Goal: Find specific page/section: Find specific page/section

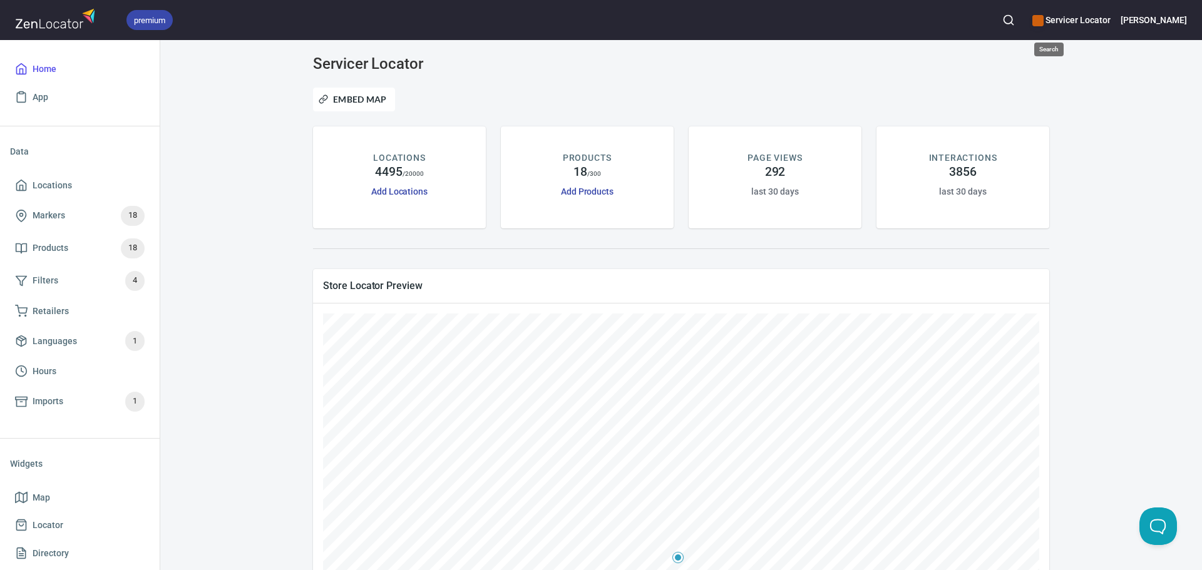
click at [1015, 26] on icon "button" at bounding box center [1008, 20] width 13 height 13
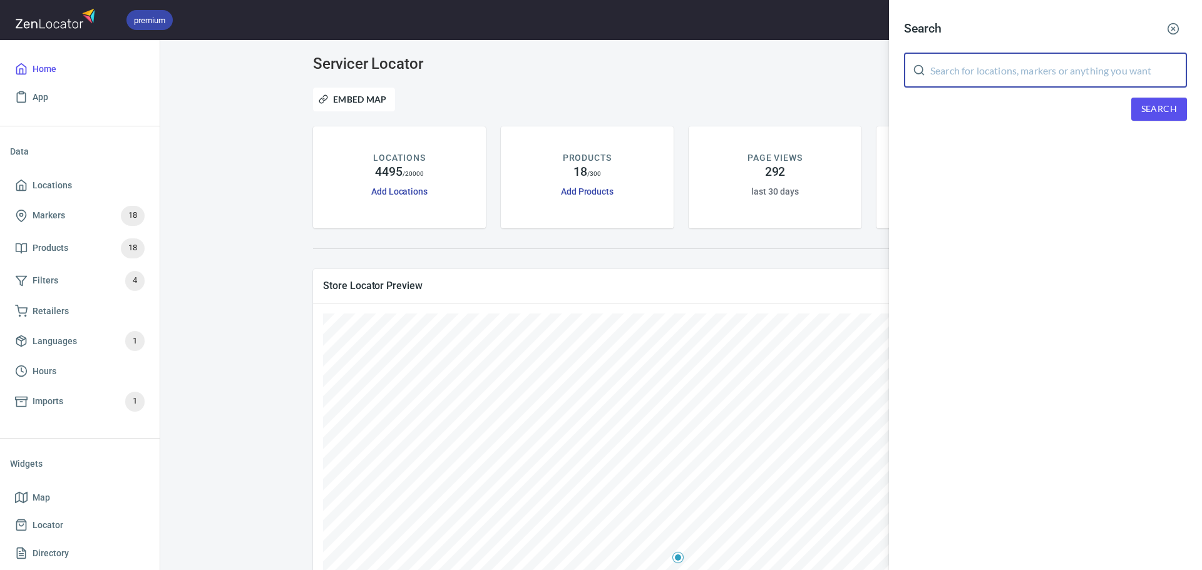
click at [966, 76] on input "text" at bounding box center [1058, 70] width 257 height 35
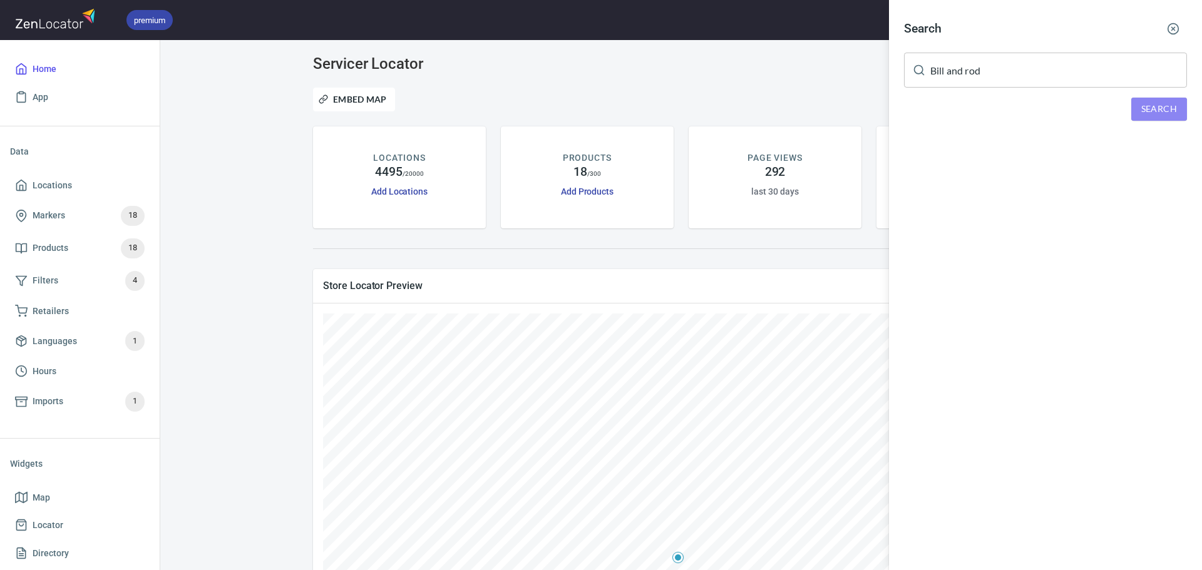
click at [1172, 115] on span "Search" at bounding box center [1159, 109] width 36 height 16
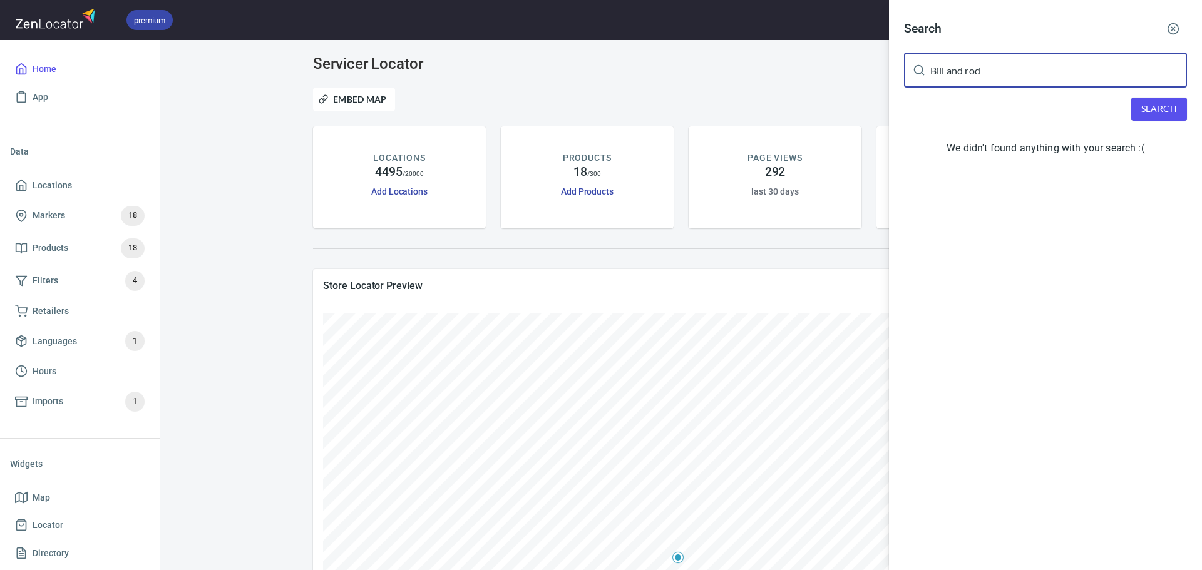
drag, startPoint x: 1005, startPoint y: 75, endPoint x: 983, endPoint y: 74, distance: 21.9
click at [983, 74] on input "Bill and rod" at bounding box center [1058, 70] width 257 height 35
click at [1138, 111] on button "Search" at bounding box center [1159, 109] width 56 height 23
drag, startPoint x: 1017, startPoint y: 73, endPoint x: 903, endPoint y: 72, distance: 113.9
click at [903, 72] on div "Search [PERSON_NAME] and rods ​ Search We didn't found anything with your searc…" at bounding box center [1045, 90] width 313 height 181
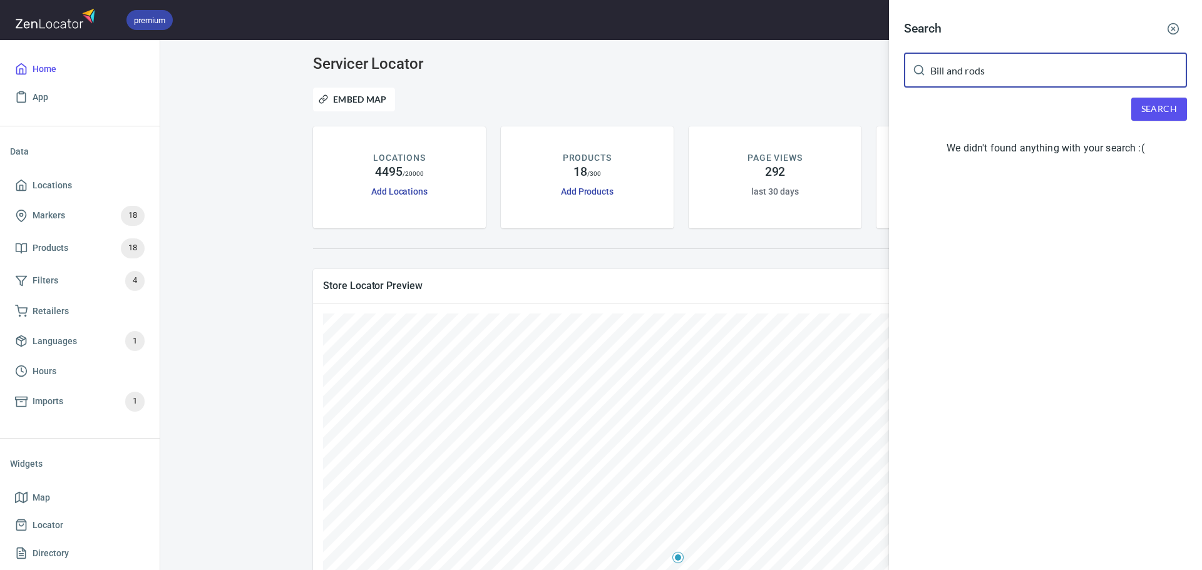
paste input "[EMAIL_ADDRESS][DOMAIN_NAME]"
type input "[EMAIL_ADDRESS][DOMAIN_NAME]"
click at [1155, 121] on div "Search [EMAIL_ADDRESS][DOMAIN_NAME] ​ Search We didn't found anything with your…" at bounding box center [1045, 90] width 313 height 181
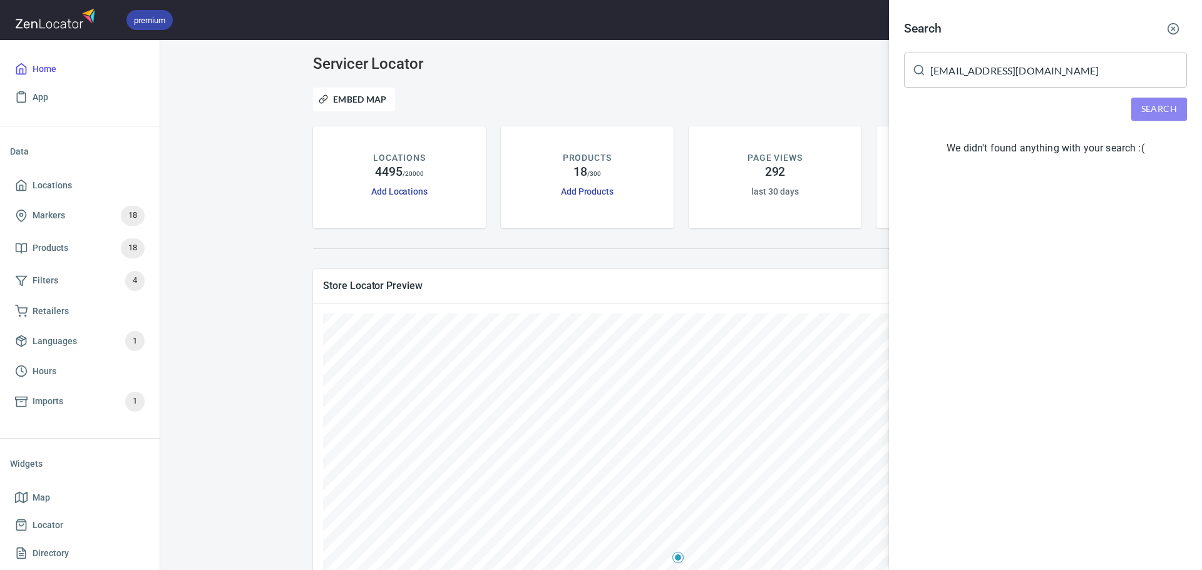
click at [1154, 113] on span "Search" at bounding box center [1159, 109] width 36 height 16
click at [1174, 26] on icon "button" at bounding box center [1173, 29] width 13 height 13
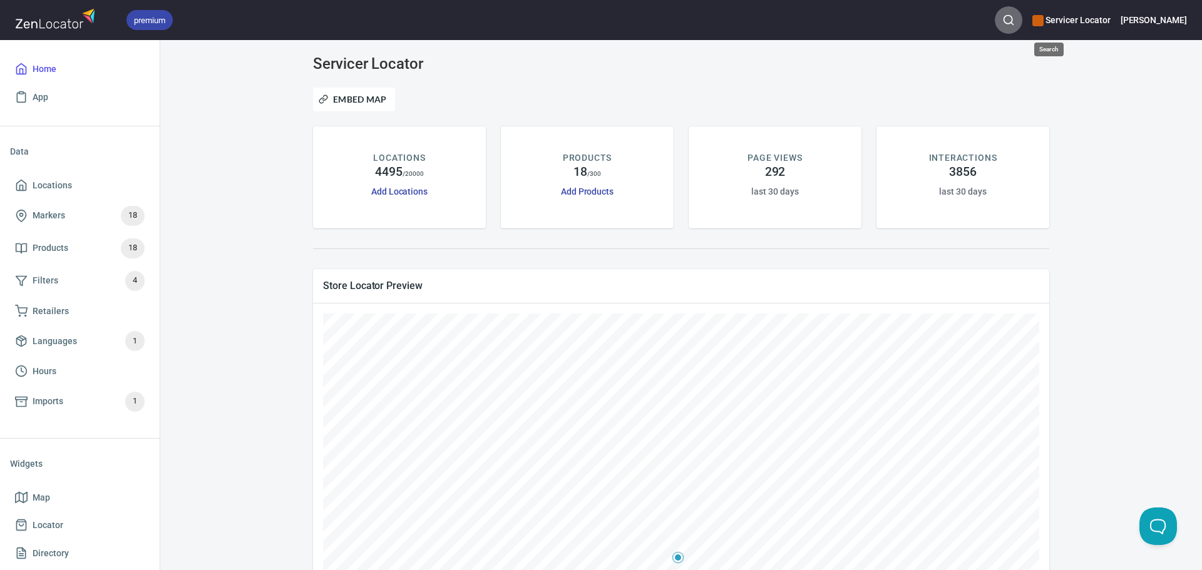
click at [1015, 18] on icon "button" at bounding box center [1008, 20] width 13 height 13
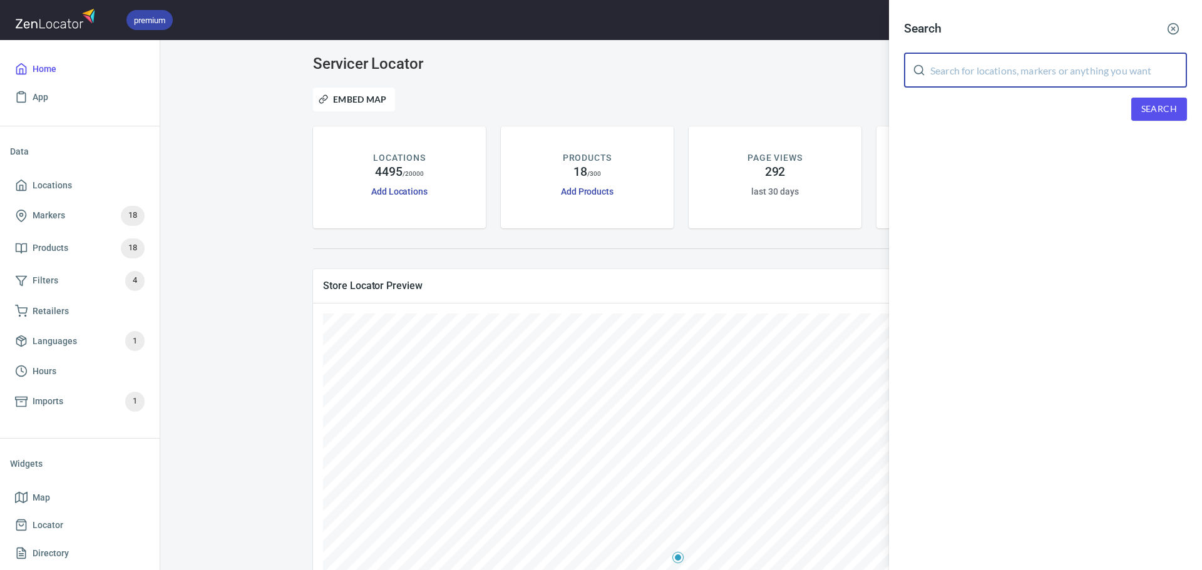
click at [980, 73] on input "text" at bounding box center [1058, 70] width 257 height 35
click at [993, 85] on input "text" at bounding box center [1058, 70] width 257 height 35
paste input "48383"
type input "48383"
click at [1169, 106] on span "Search" at bounding box center [1159, 109] width 36 height 16
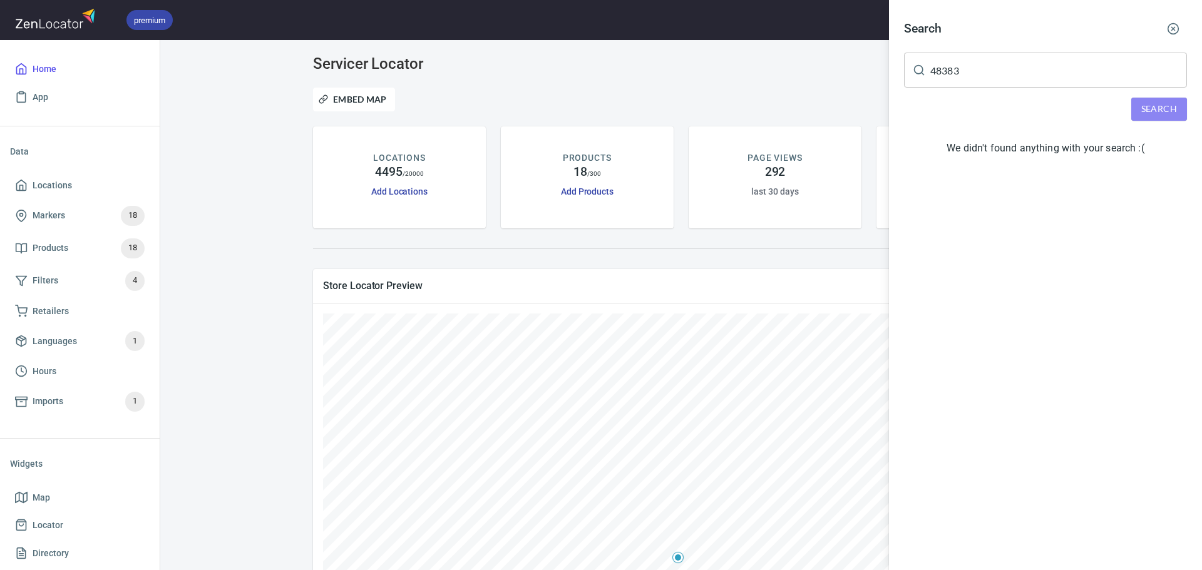
click at [1169, 106] on span "Search" at bounding box center [1159, 109] width 36 height 16
click at [1176, 27] on icon "button" at bounding box center [1173, 29] width 13 height 13
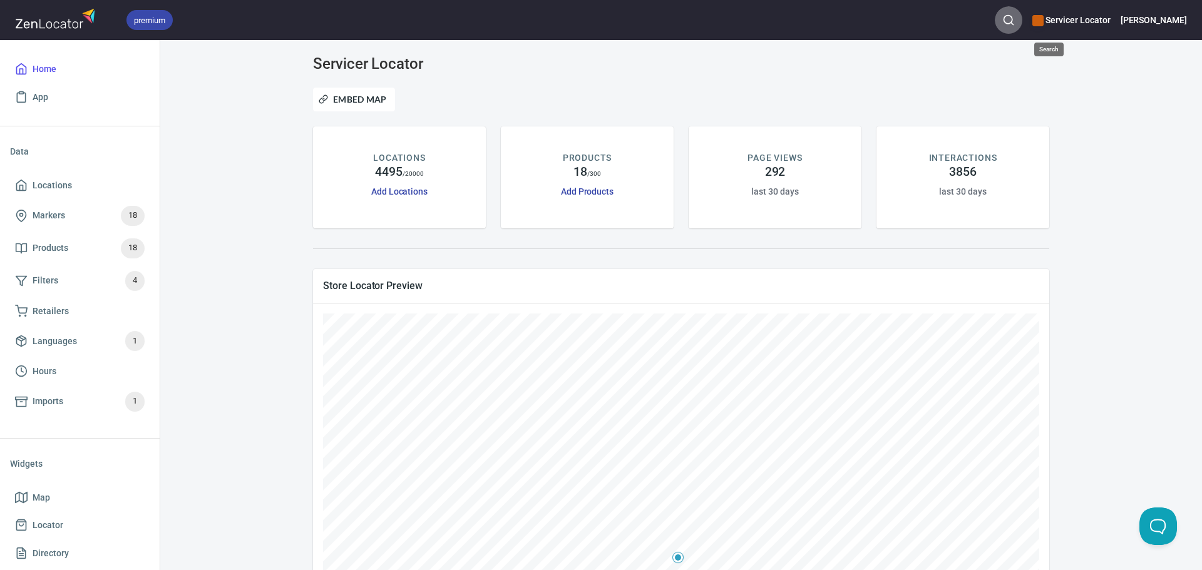
click at [1015, 21] on icon "button" at bounding box center [1008, 20] width 13 height 13
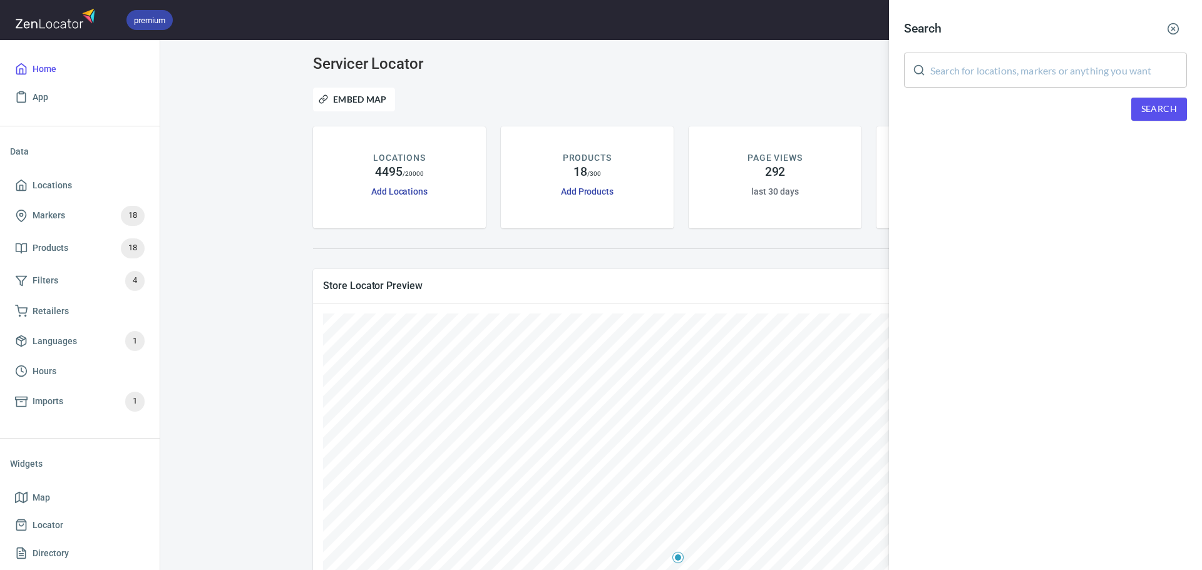
click at [956, 71] on input "text" at bounding box center [1058, 70] width 257 height 35
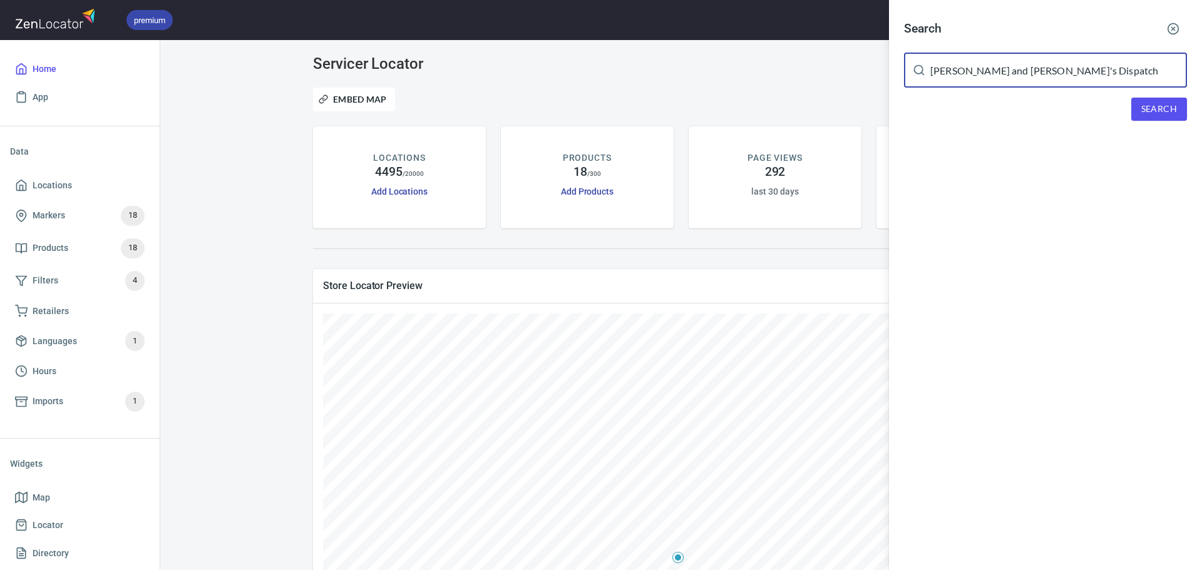
click at [1171, 116] on span "Search" at bounding box center [1159, 109] width 36 height 16
drag, startPoint x: 1045, startPoint y: 73, endPoint x: 944, endPoint y: 73, distance: 101.4
click at [944, 73] on input "Bill and Rod's Dispatch" at bounding box center [1058, 70] width 257 height 35
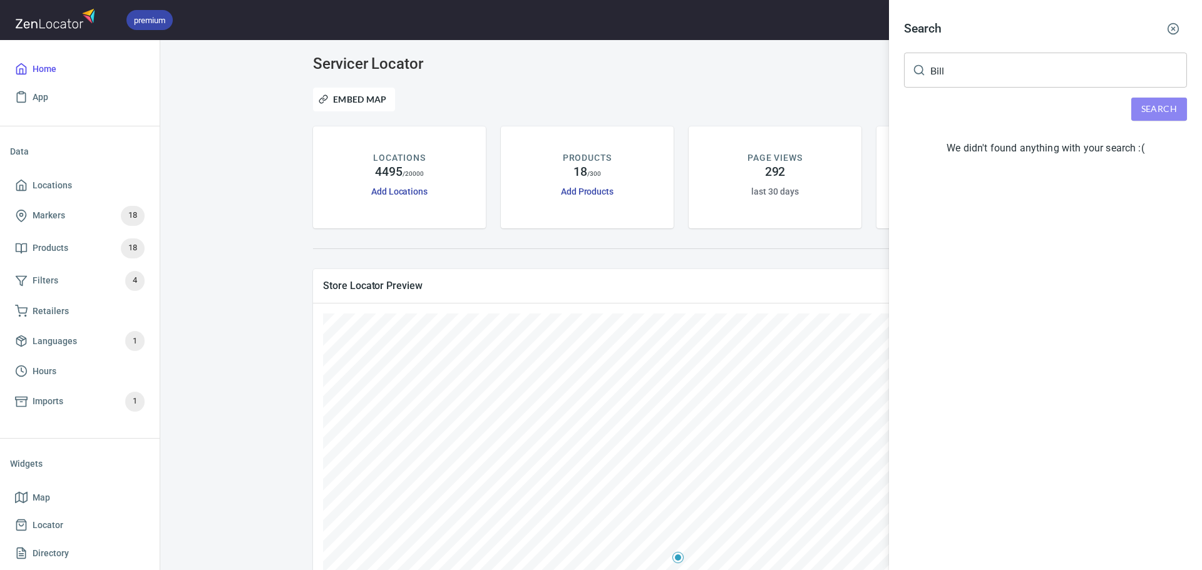
click at [1134, 105] on button "Search" at bounding box center [1159, 109] width 56 height 23
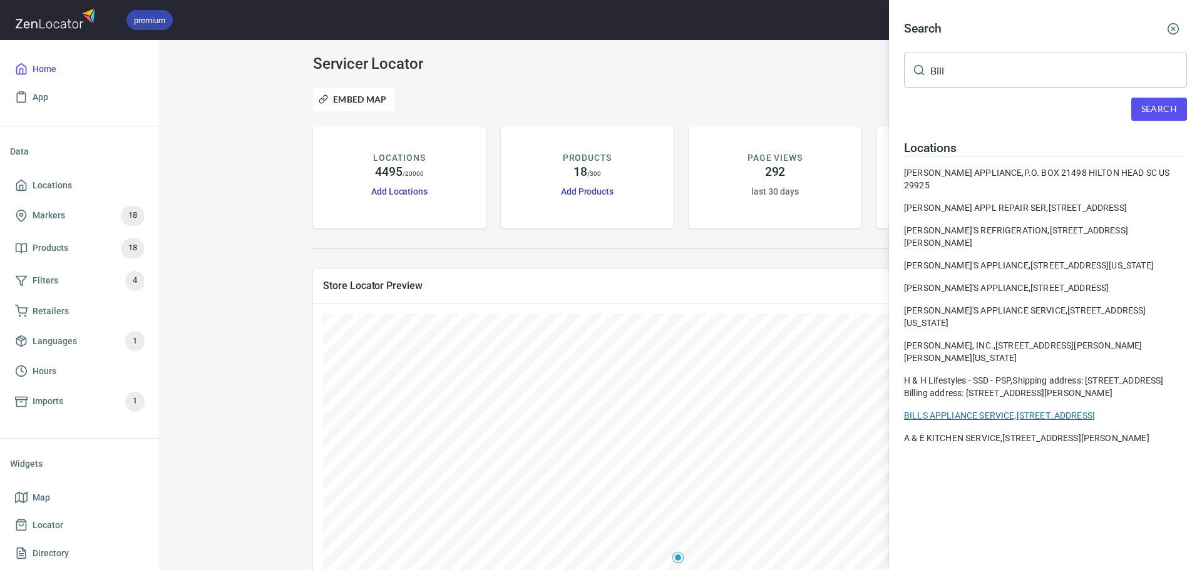
drag, startPoint x: 951, startPoint y: 414, endPoint x: 952, endPoint y: 426, distance: 11.3
click at [952, 426] on div "Locations BILLYWOOD APPLIANCE, P.O. BOX 21498 HILTON HEAD SC US 29925 BILL SENI…" at bounding box center [1045, 293] width 283 height 304
drag, startPoint x: 957, startPoint y: 73, endPoint x: 878, endPoint y: 74, distance: 78.9
click at [879, 73] on div "Search Bill ​ Search Locations BILLYWOOD APPLIANCE, P.O. BOX 21498 HILTON HEAD …" at bounding box center [601, 285] width 1202 height 570
type input "Rod"
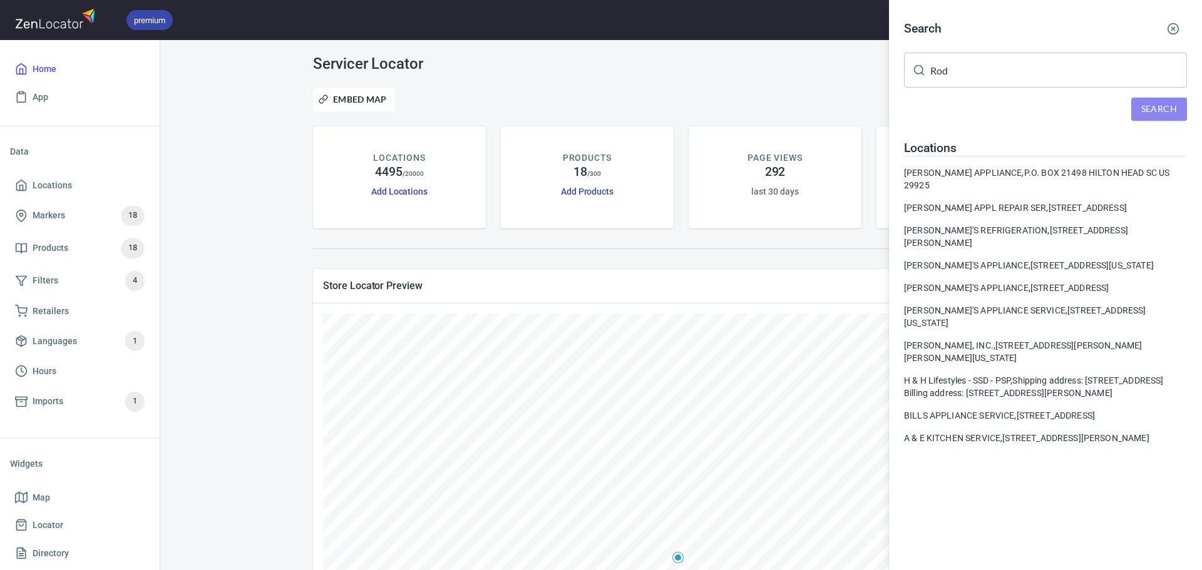
click at [1169, 102] on span "Search" at bounding box center [1159, 109] width 36 height 16
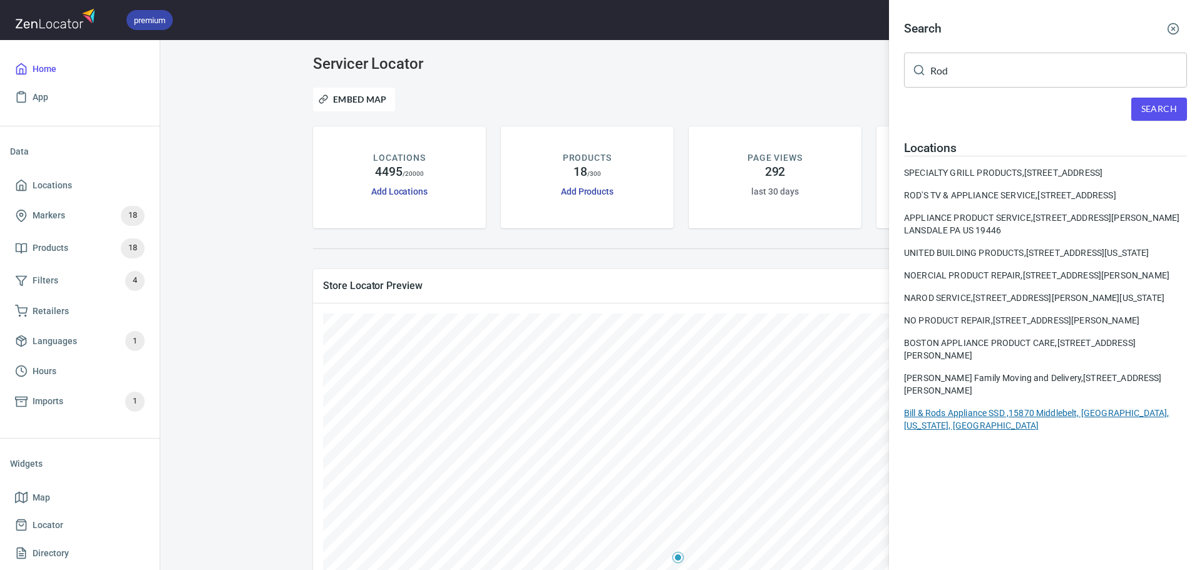
click at [1030, 432] on div "Bill & Rods Appliance SSD , 15870 Middlebelt, Livonia, Michigan, United States" at bounding box center [1045, 419] width 283 height 25
